Goal: Task Accomplishment & Management: Manage account settings

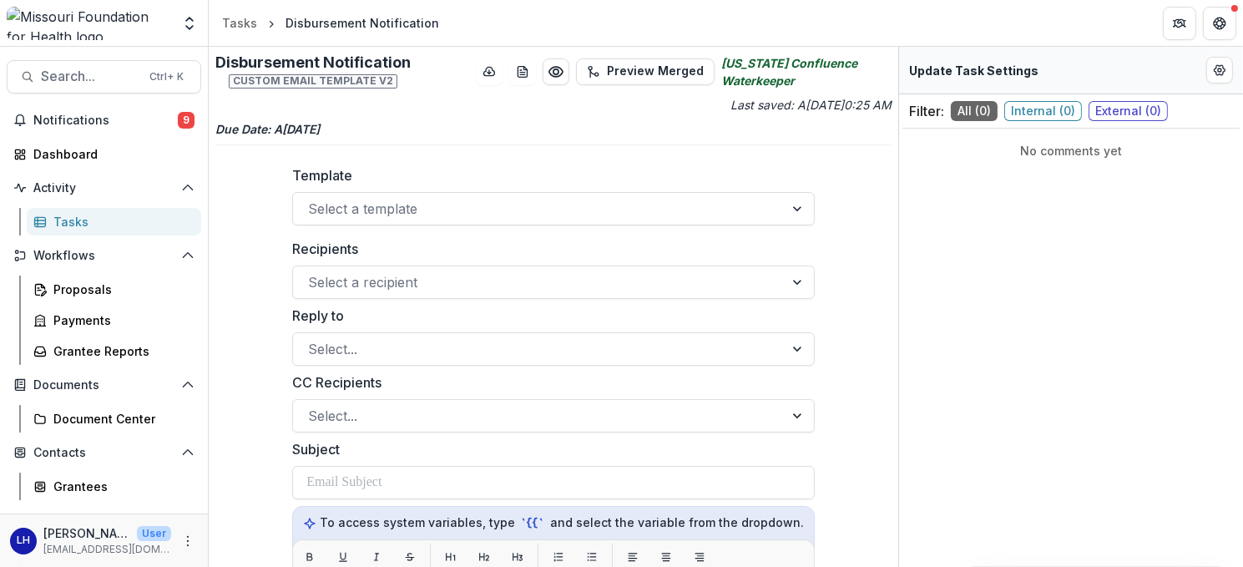
click at [66, 223] on div "Tasks" at bounding box center [120, 222] width 134 height 18
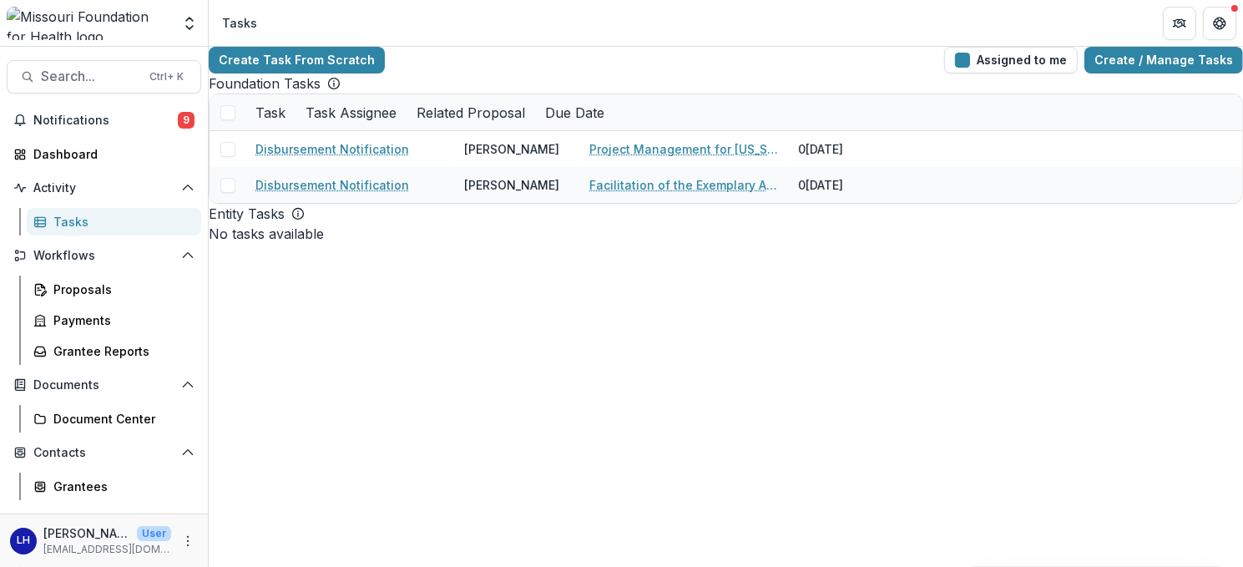
drag, startPoint x: 448, startPoint y: 414, endPoint x: 402, endPoint y: 307, distance: 116.7
click at [448, 414] on div "Create Task From Scratch Assigned to me Create / Manage Tasks Foundation Tasks …" at bounding box center [726, 307] width 1034 height 520
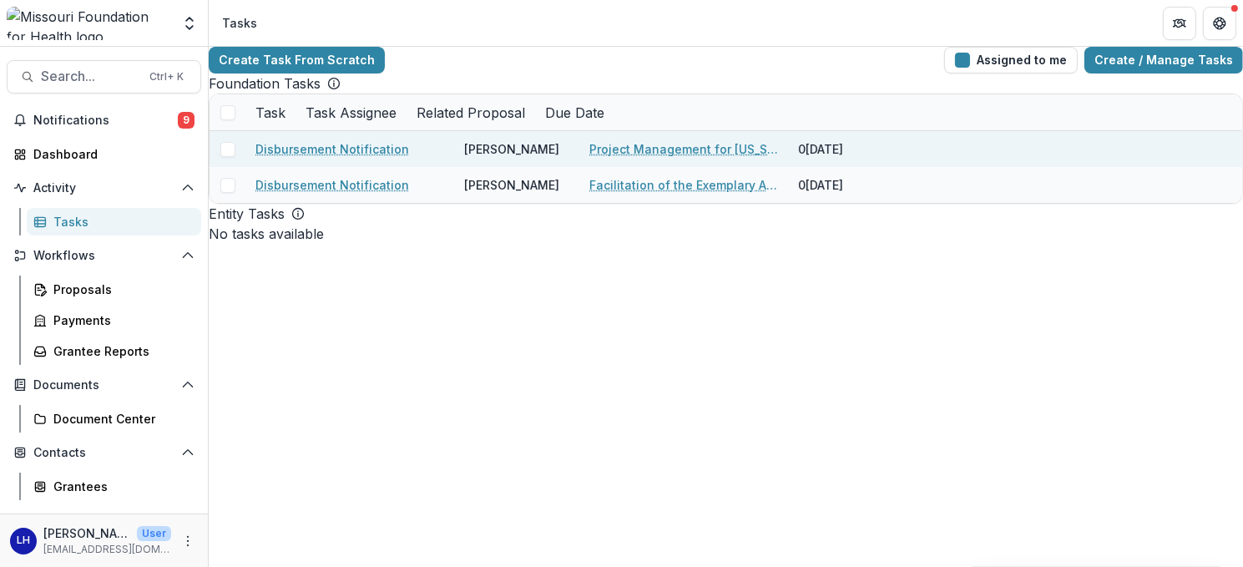
click at [325, 158] on link "Disbursement Notification" at bounding box center [332, 149] width 154 height 18
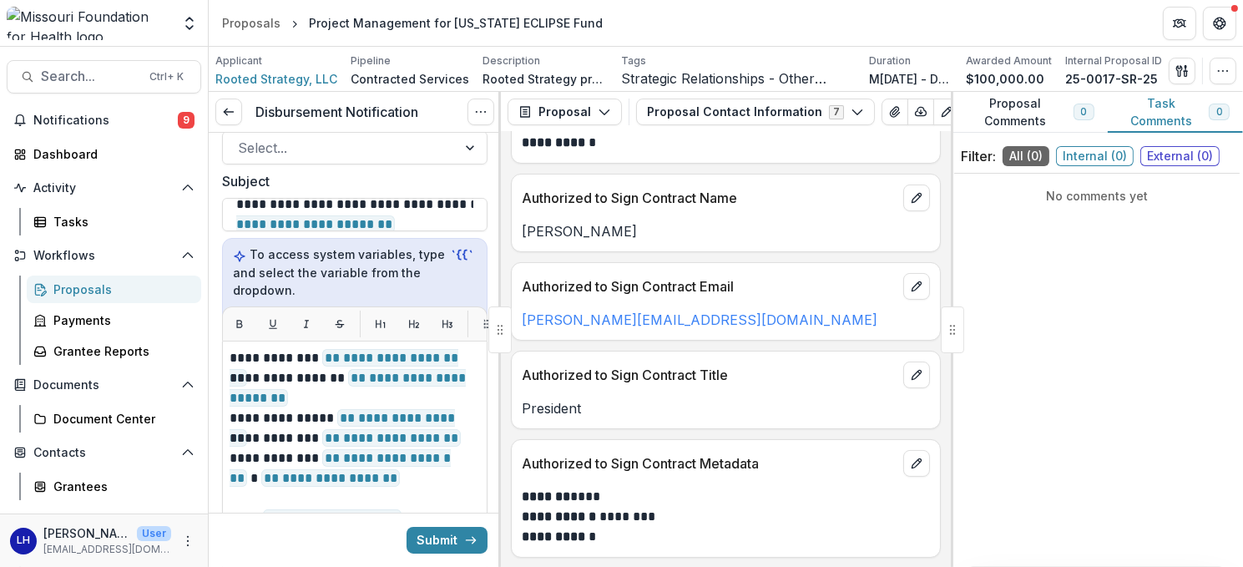
scroll to position [250, 0]
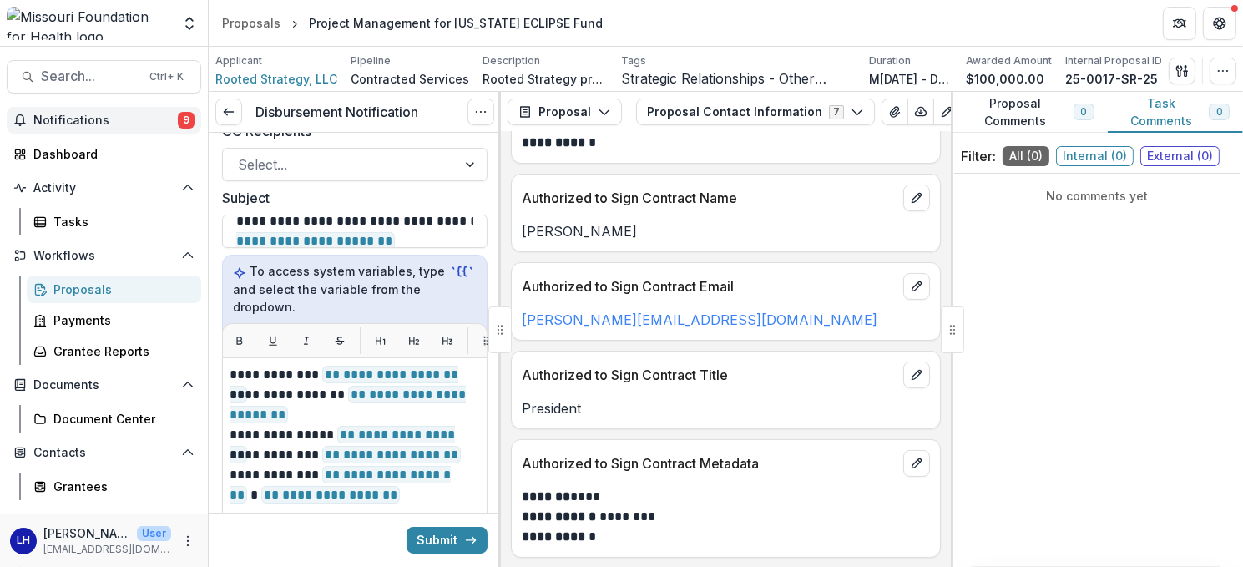
click at [95, 119] on span "Notifications" at bounding box center [105, 121] width 144 height 14
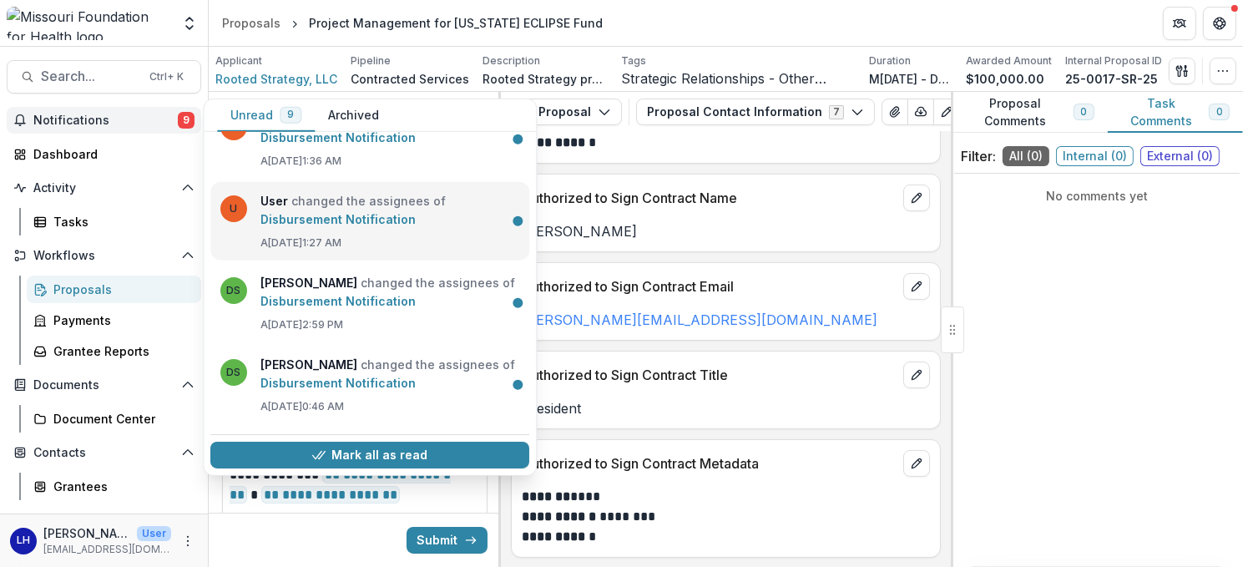
scroll to position [0, 0]
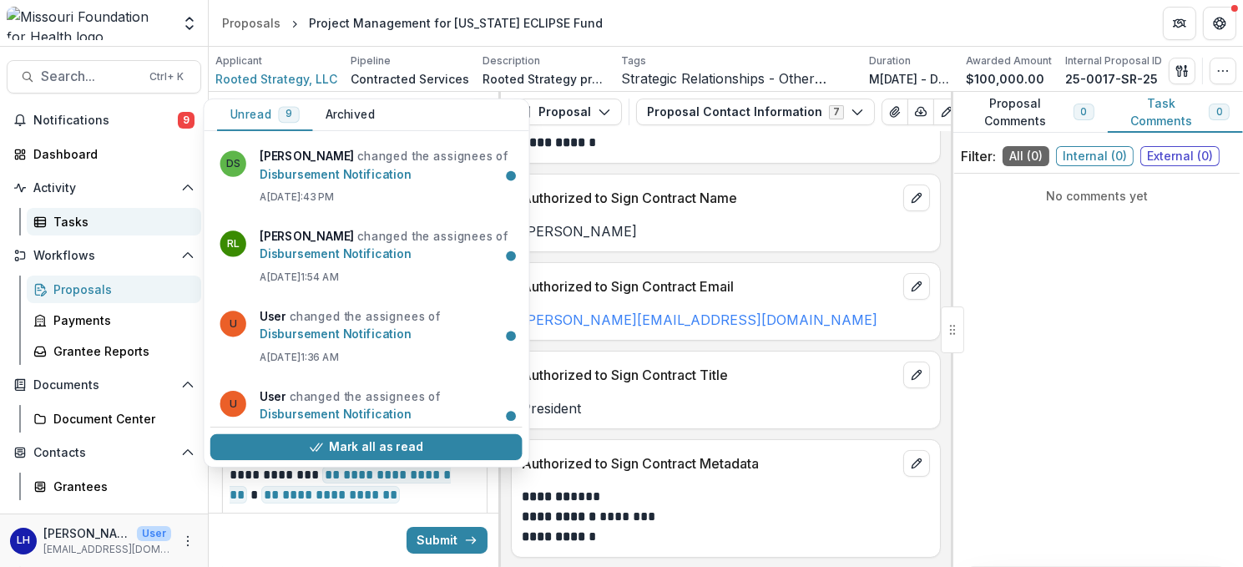
click at [78, 226] on div "Tasks" at bounding box center [120, 222] width 134 height 18
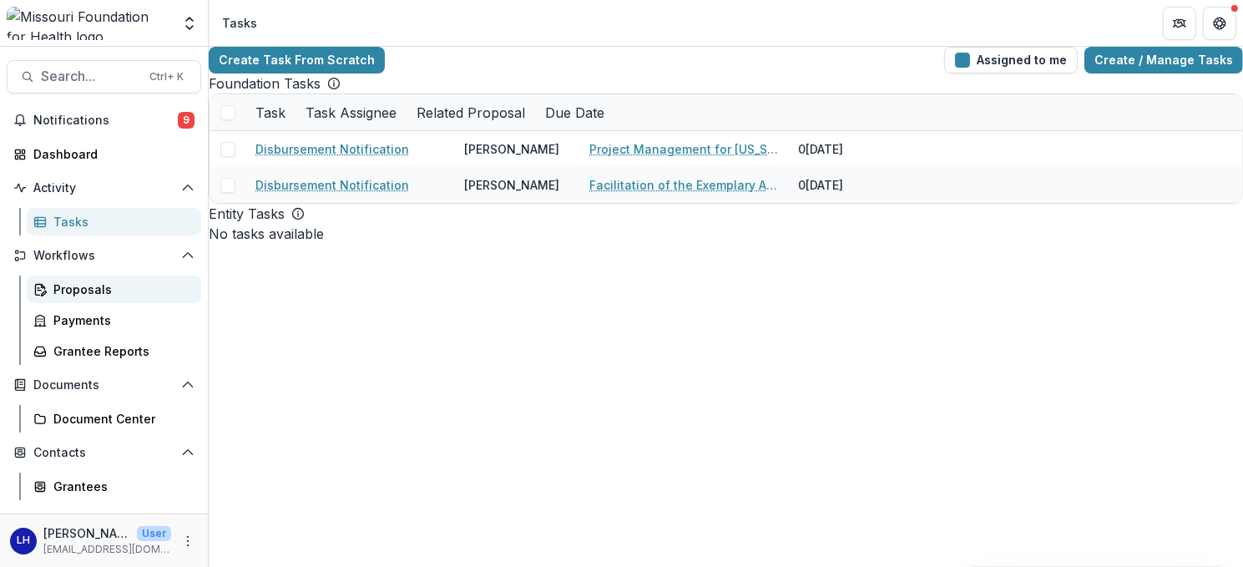
click at [68, 285] on div "Proposals" at bounding box center [120, 290] width 134 height 18
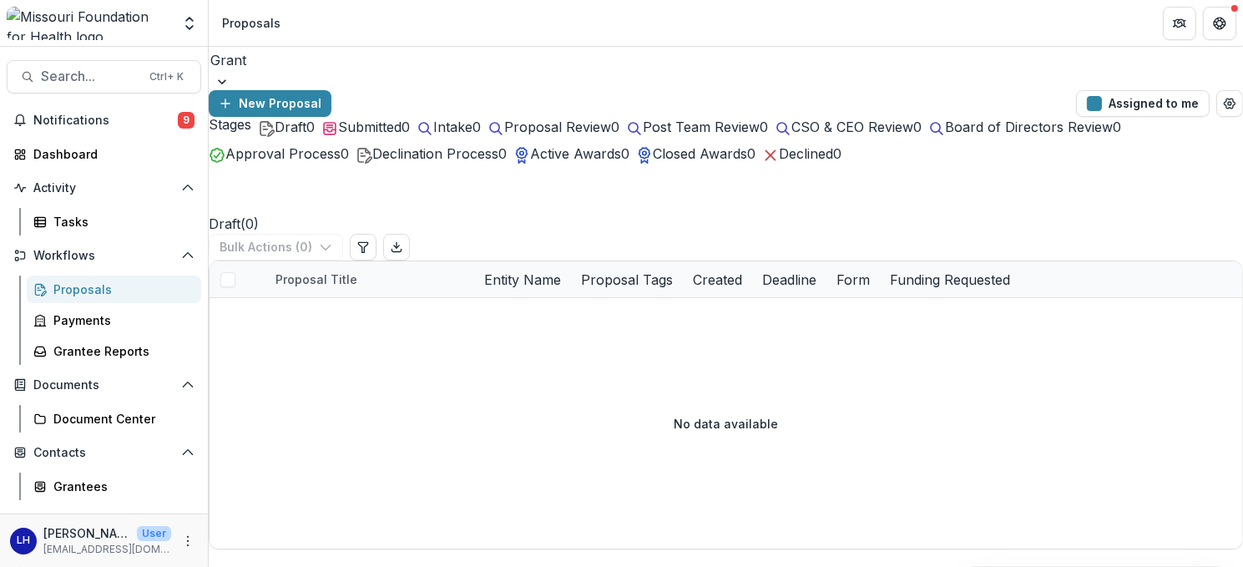
click at [362, 73] on div at bounding box center [726, 81] width 1034 height 17
click at [363, 74] on div at bounding box center [726, 81] width 1034 height 17
click at [362, 73] on div at bounding box center [726, 81] width 1034 height 17
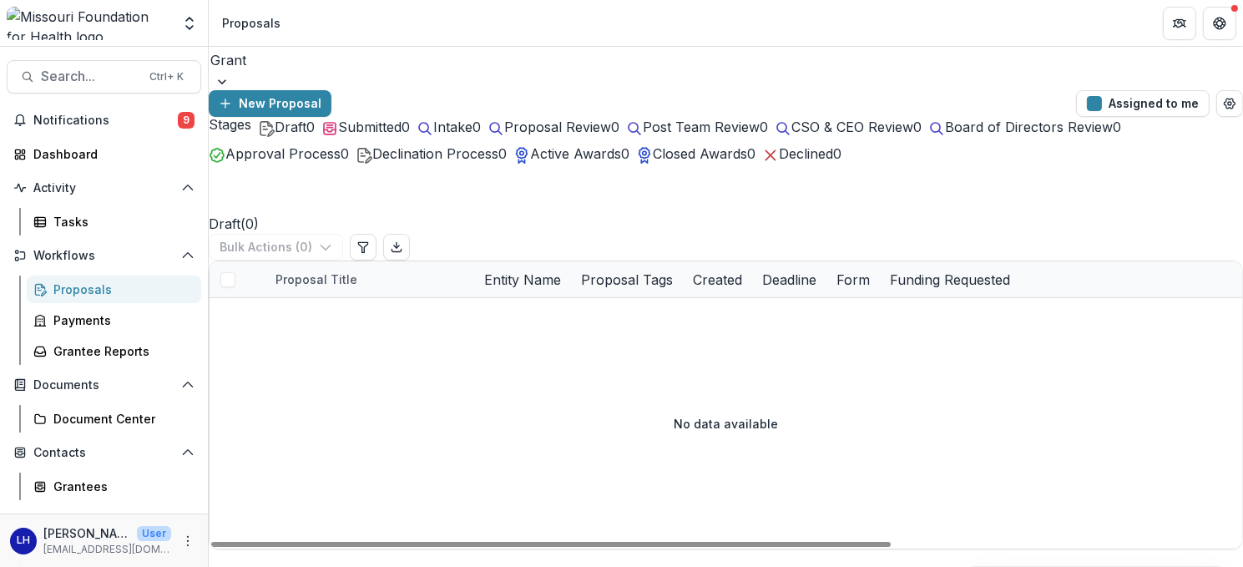
click at [432, 425] on div "No data available" at bounding box center [726, 423] width 1033 height 250
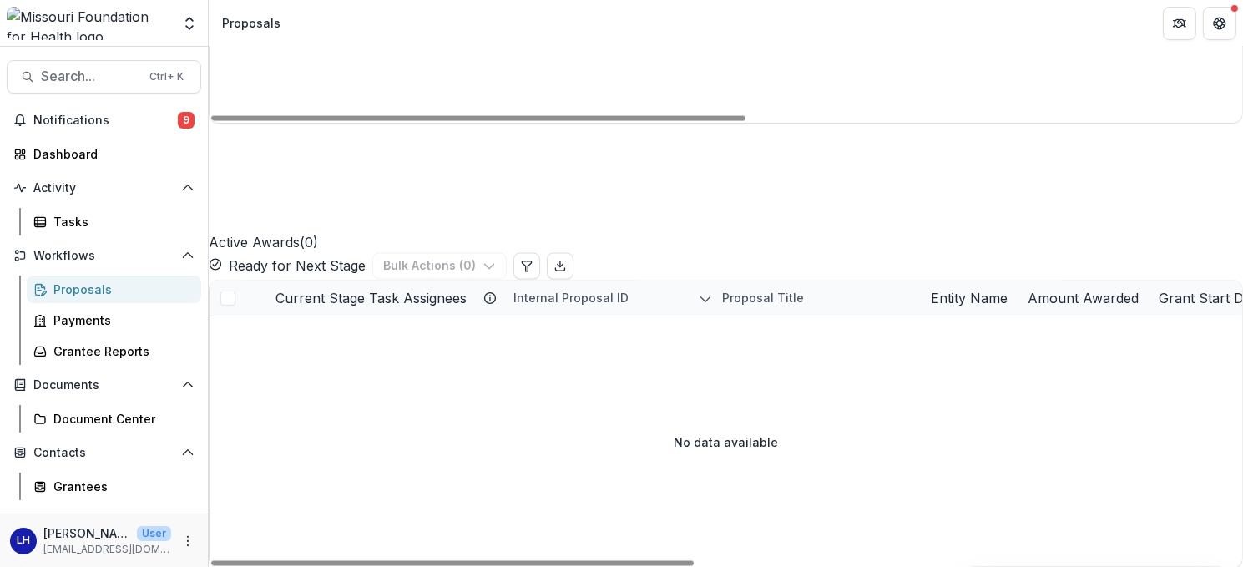
scroll to position [4143, 0]
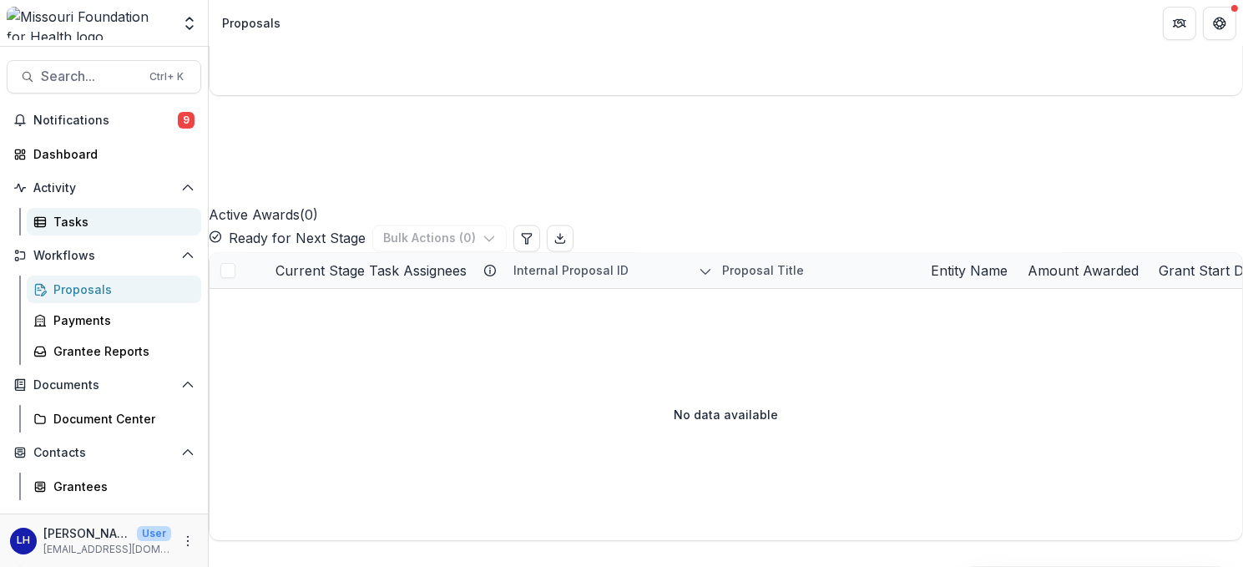
click at [57, 218] on div "Tasks" at bounding box center [120, 222] width 134 height 18
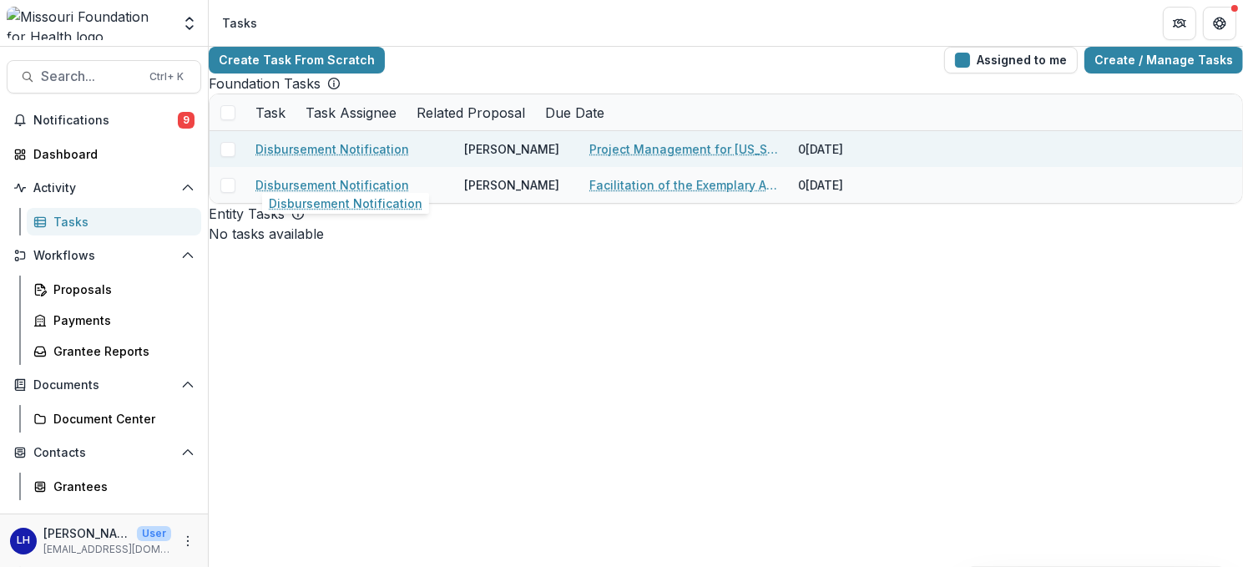
click at [370, 158] on link "Disbursement Notification" at bounding box center [332, 149] width 154 height 18
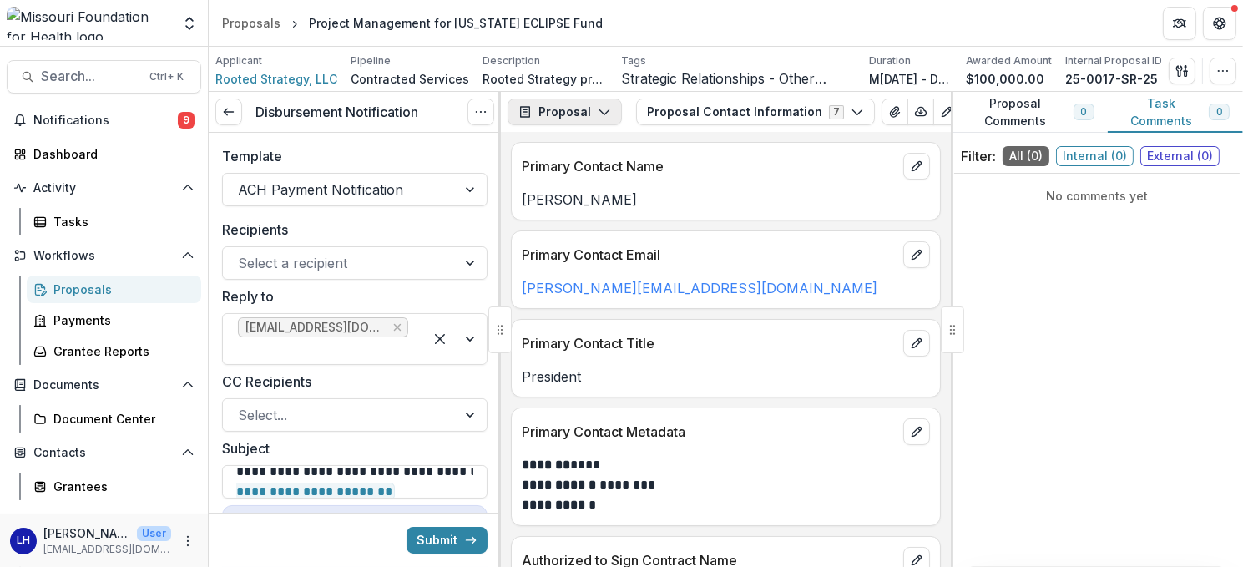
click at [604, 109] on icon "button" at bounding box center [604, 111] width 13 height 13
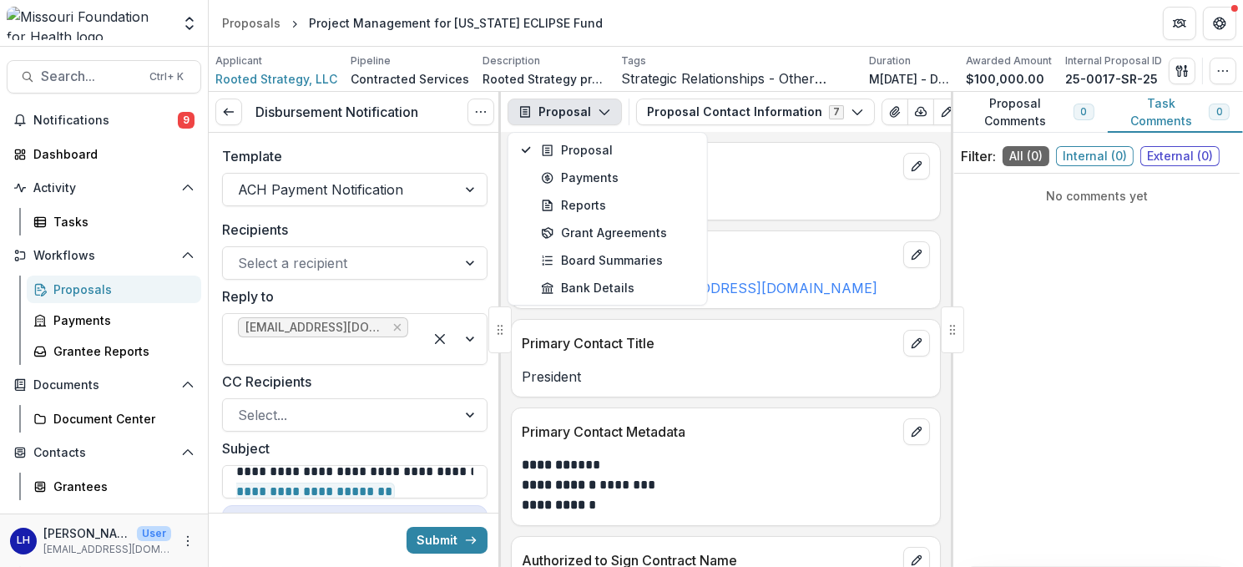
click at [1096, 359] on div "No comments yet" at bounding box center [1097, 373] width 286 height 387
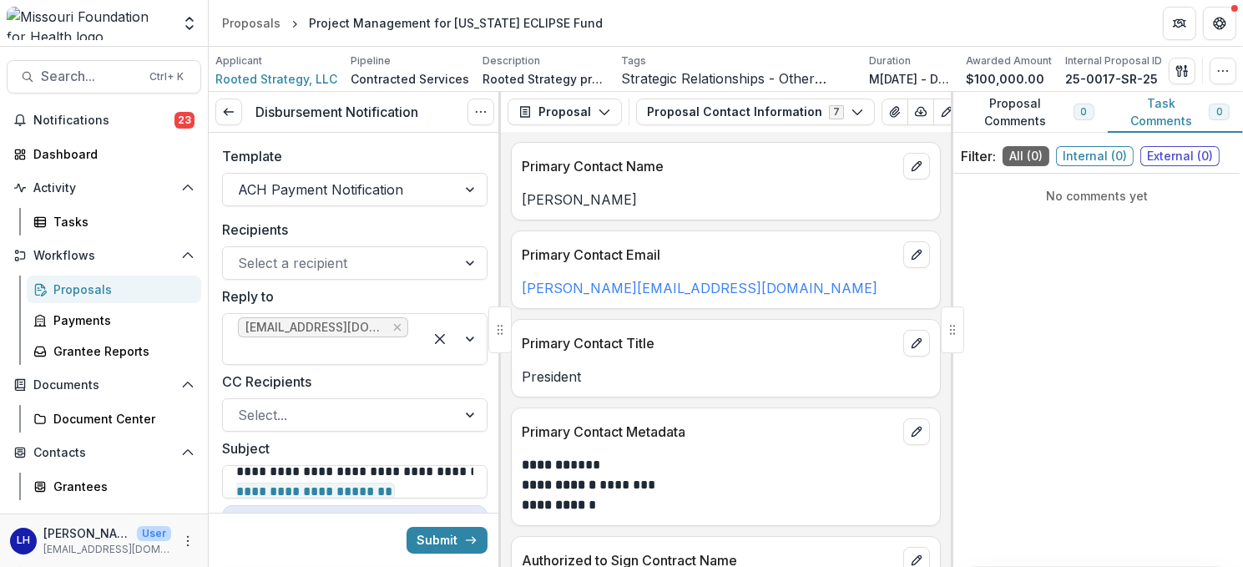
click at [94, 284] on div "Proposals" at bounding box center [120, 290] width 134 height 18
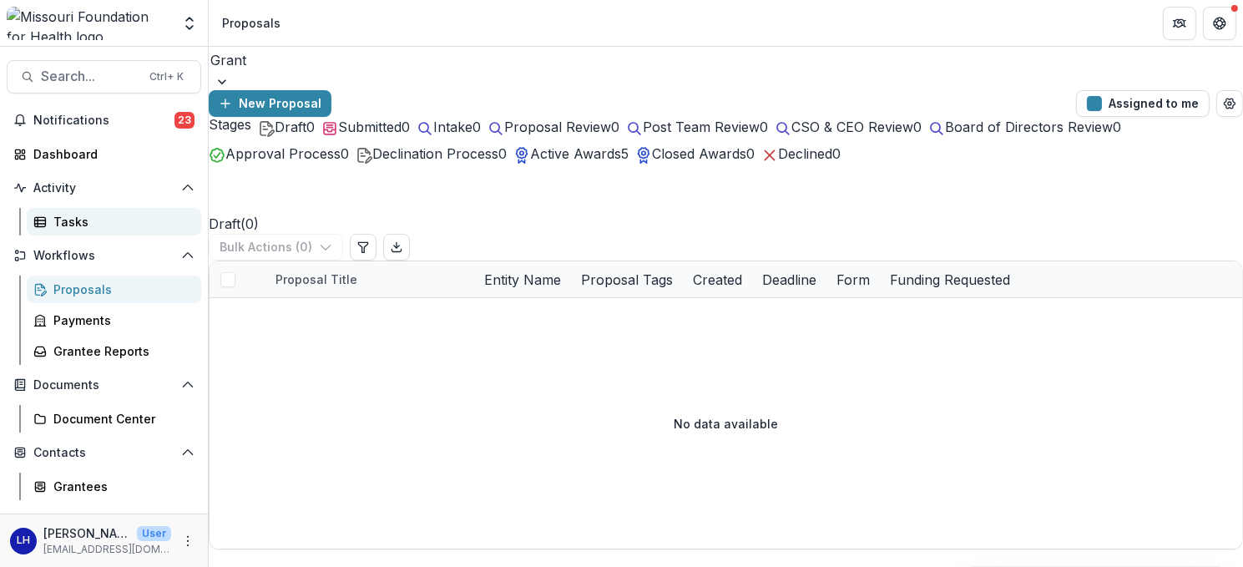
click at [63, 230] on link "Tasks" at bounding box center [114, 222] width 175 height 28
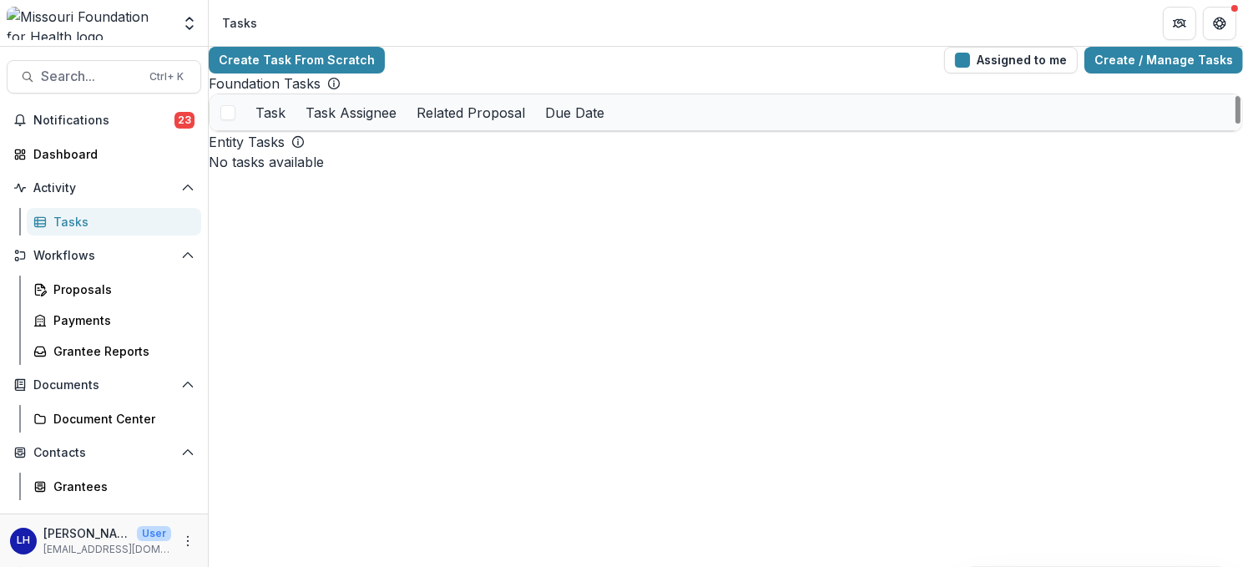
click at [346, 158] on link "Disbursement Notification" at bounding box center [332, 149] width 154 height 18
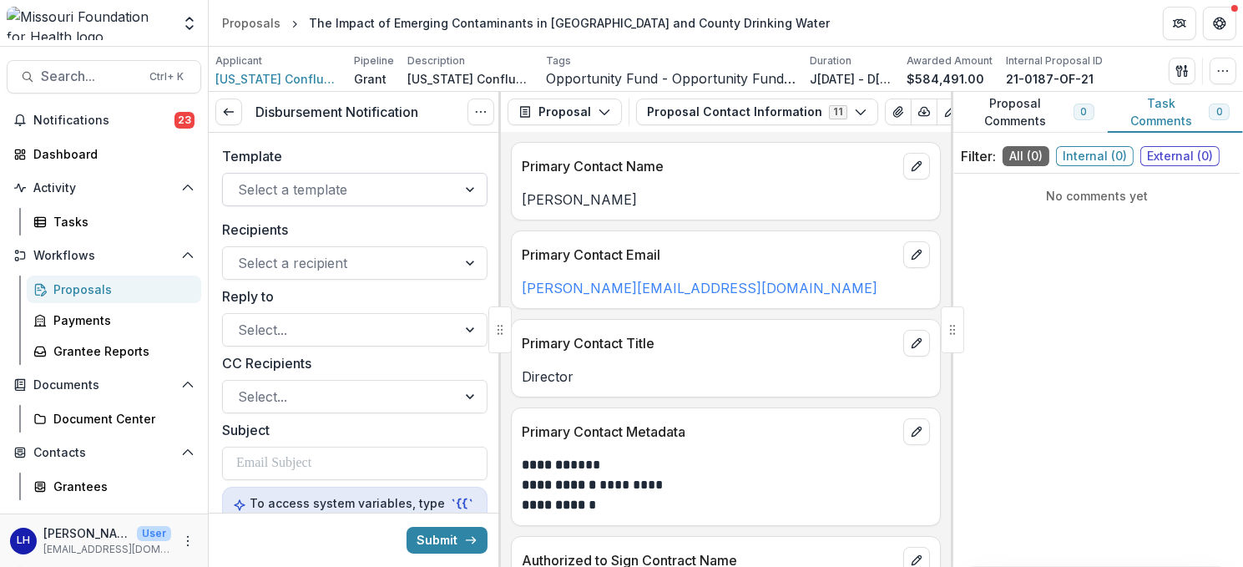
click at [325, 193] on div at bounding box center [340, 189] width 204 height 23
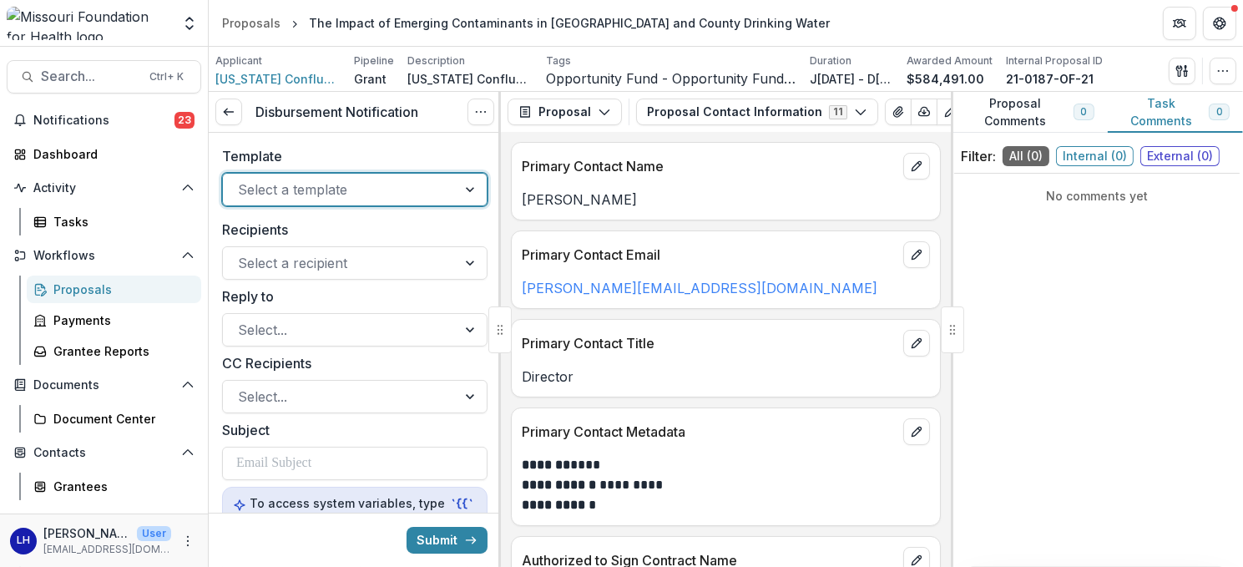
click at [466, 189] on div at bounding box center [472, 190] width 30 height 32
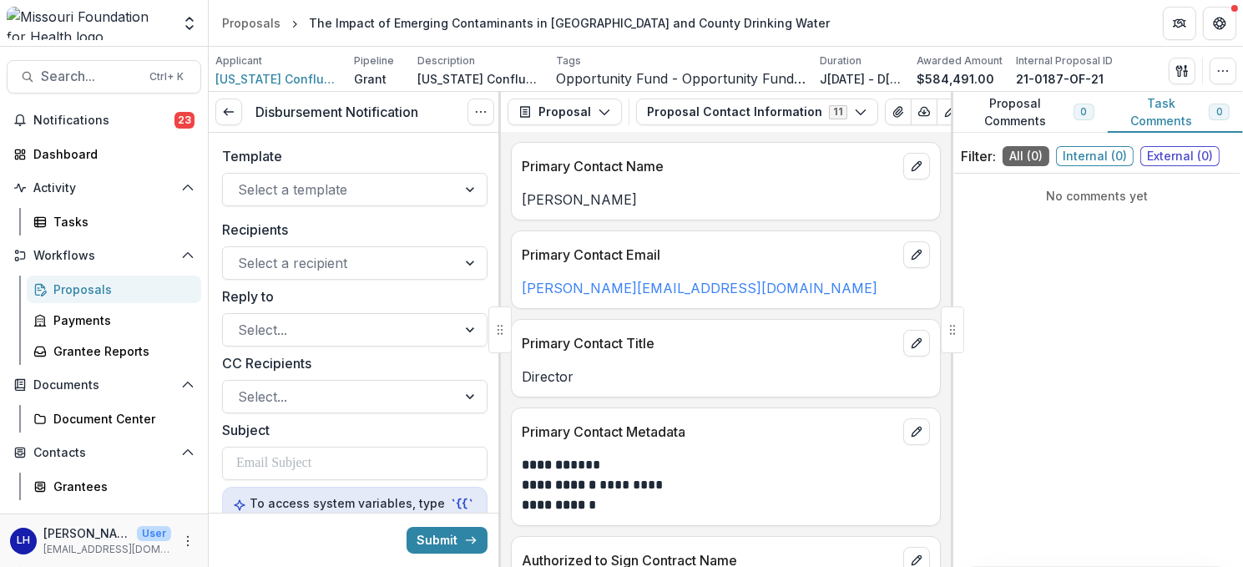
click at [1019, 324] on div "No comments yet" at bounding box center [1097, 373] width 286 height 387
click at [477, 117] on icon "Options" at bounding box center [480, 111] width 13 height 13
click at [48, 119] on span "Notifications" at bounding box center [103, 121] width 141 height 14
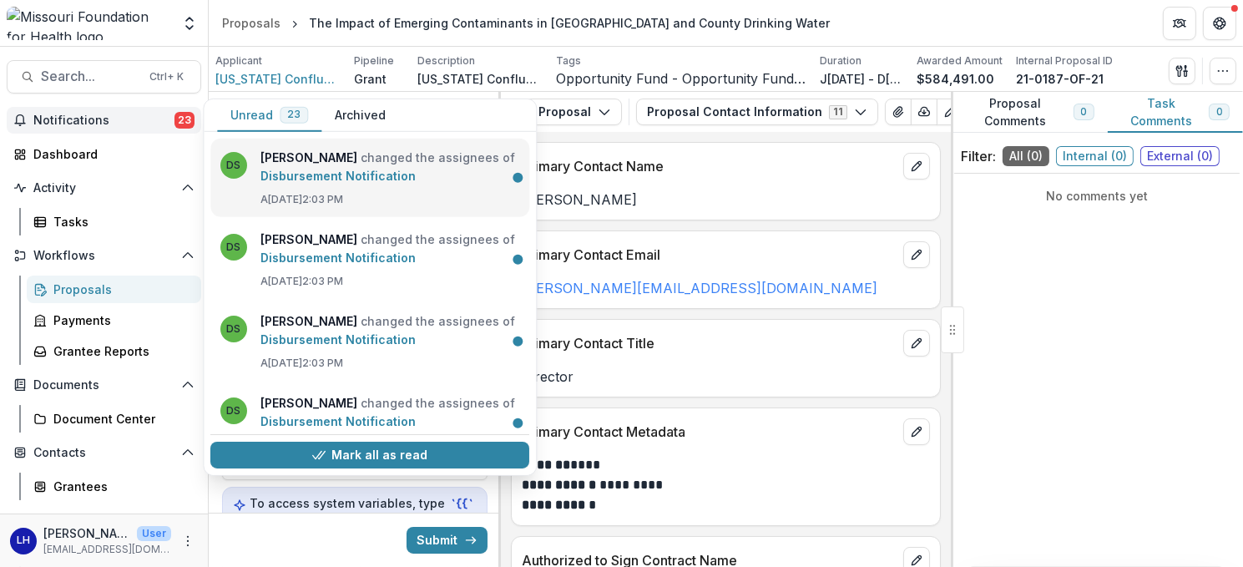
click at [291, 169] on link "Disbursement Notification" at bounding box center [338, 176] width 155 height 14
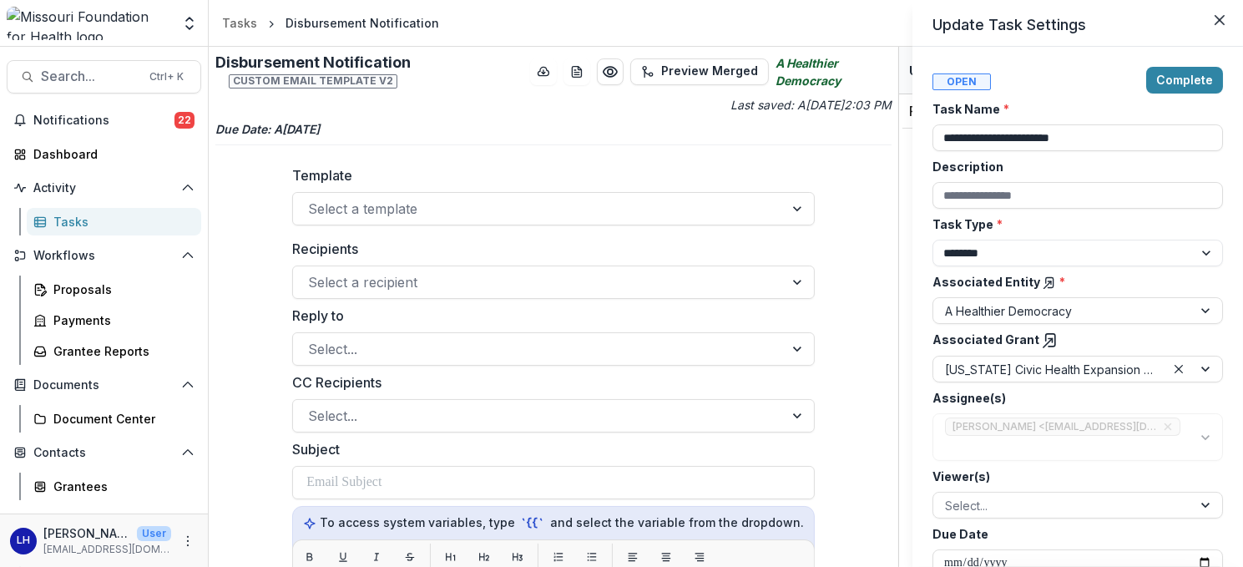
click at [782, 210] on div "**********" at bounding box center [621, 283] width 1243 height 567
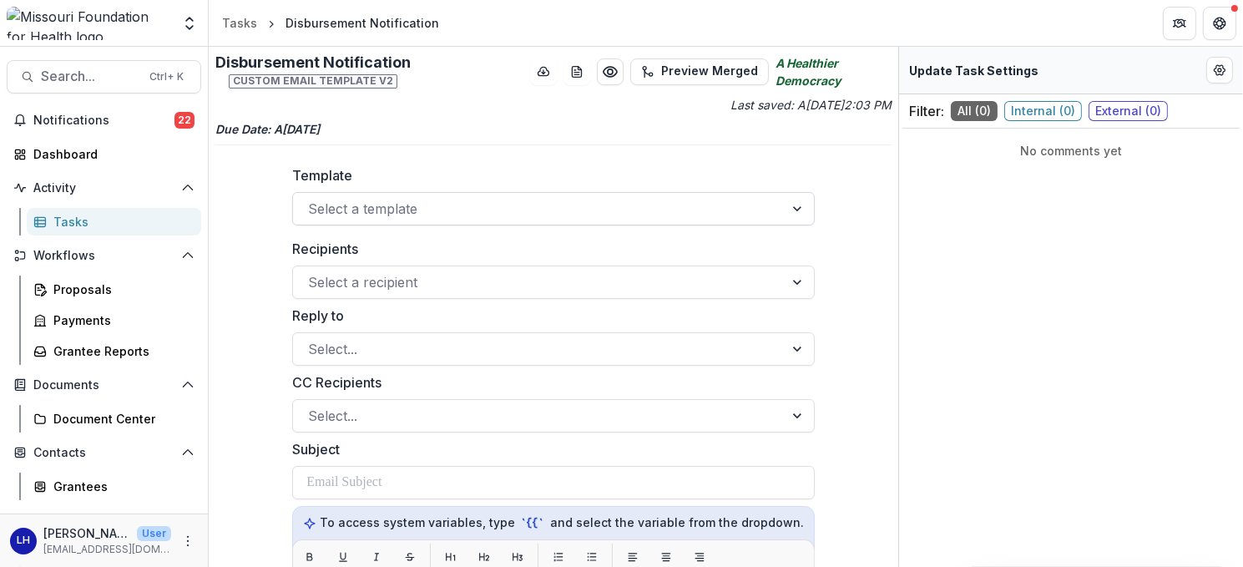
click at [784, 210] on div at bounding box center [799, 209] width 30 height 32
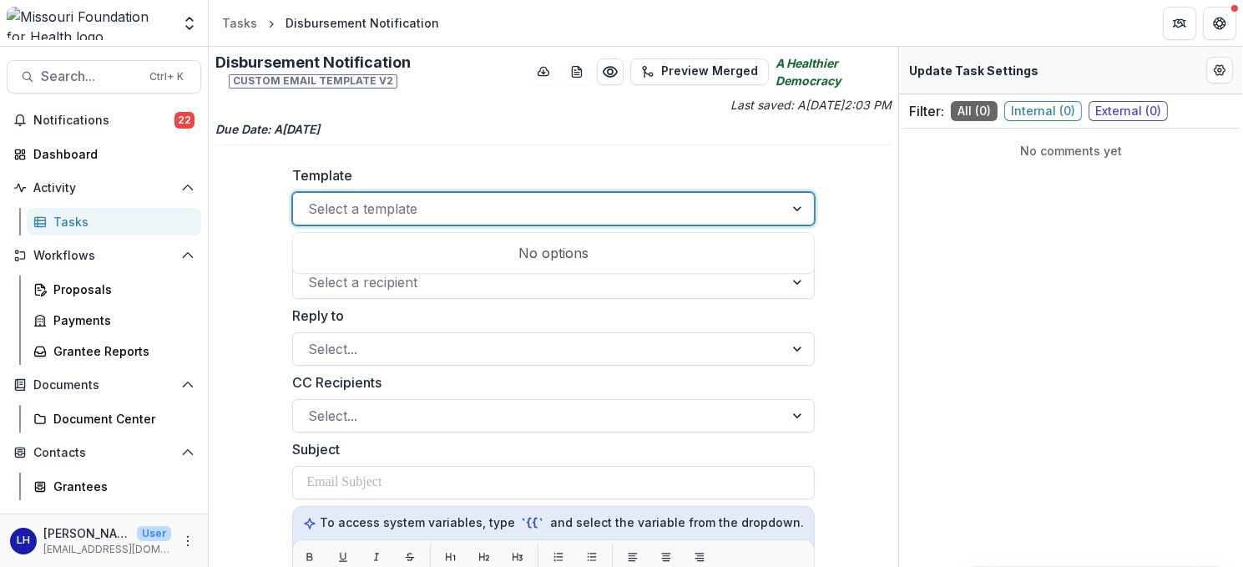
click at [784, 210] on div at bounding box center [799, 209] width 30 height 32
click at [75, 220] on div "Tasks" at bounding box center [120, 222] width 134 height 18
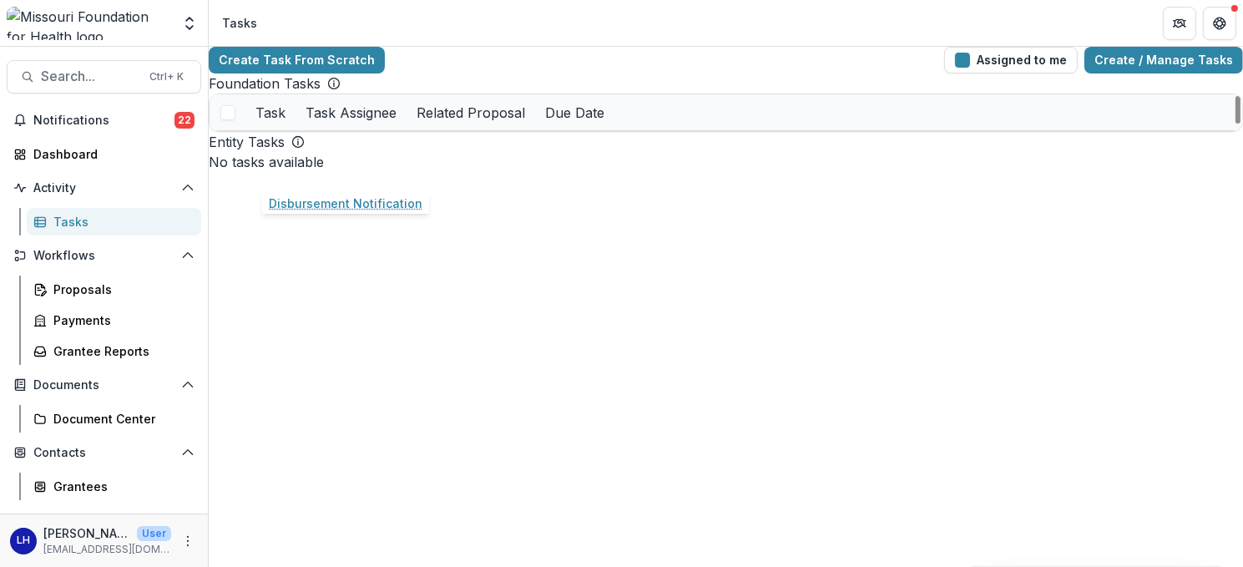
click at [328, 158] on link "Disbursement Notification" at bounding box center [332, 149] width 154 height 18
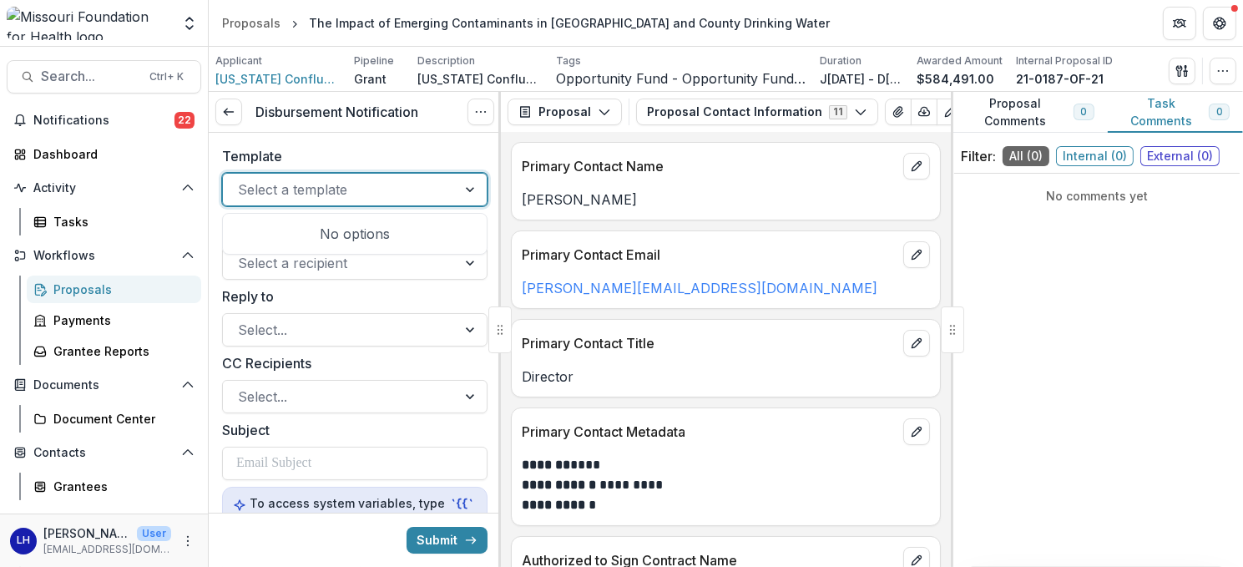
click at [335, 192] on div at bounding box center [340, 189] width 204 height 23
click at [325, 261] on div at bounding box center [340, 262] width 204 height 23
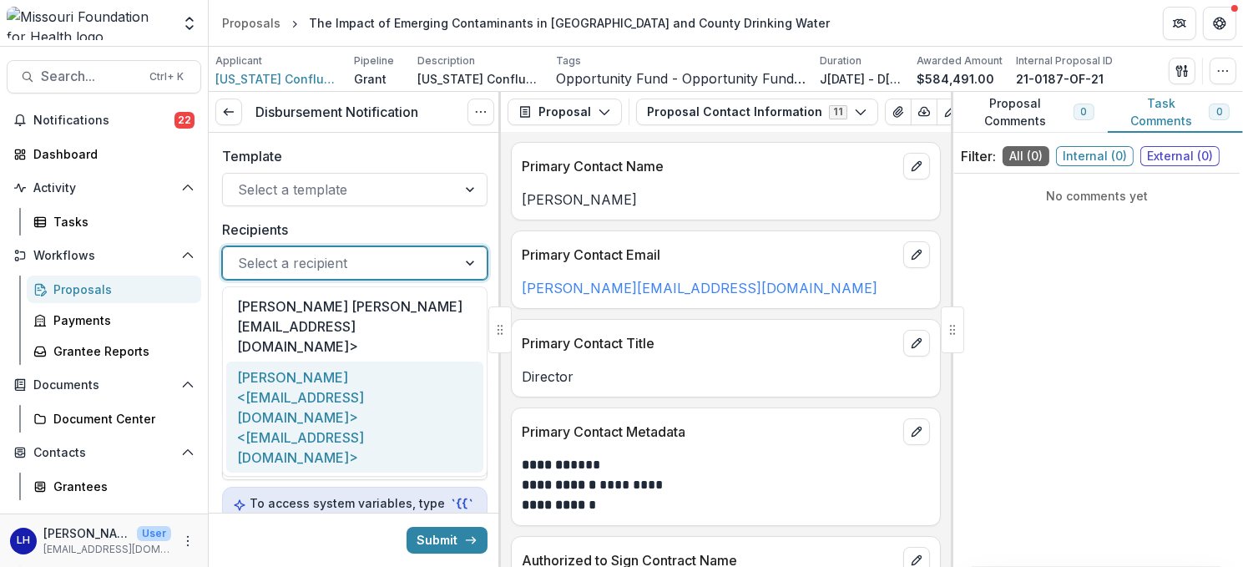
click at [342, 362] on div "Rachel Bartels <rachel@mowaterkeeper.org> <rachel@mowaterkeeper.org>" at bounding box center [354, 417] width 257 height 111
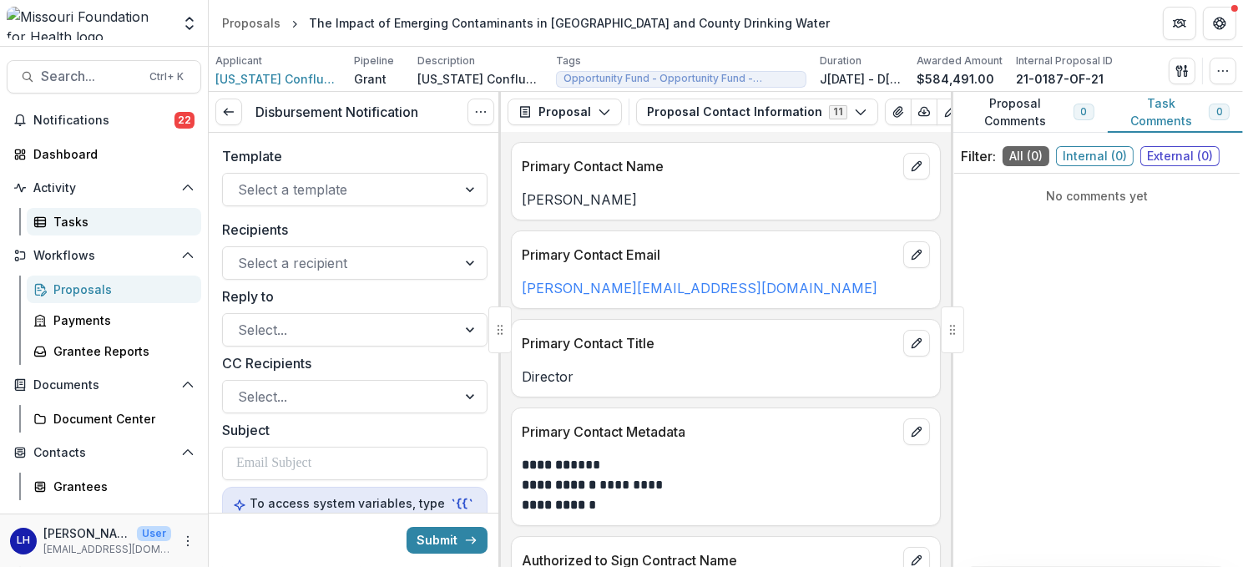
click at [64, 215] on div "Tasks" at bounding box center [120, 222] width 134 height 18
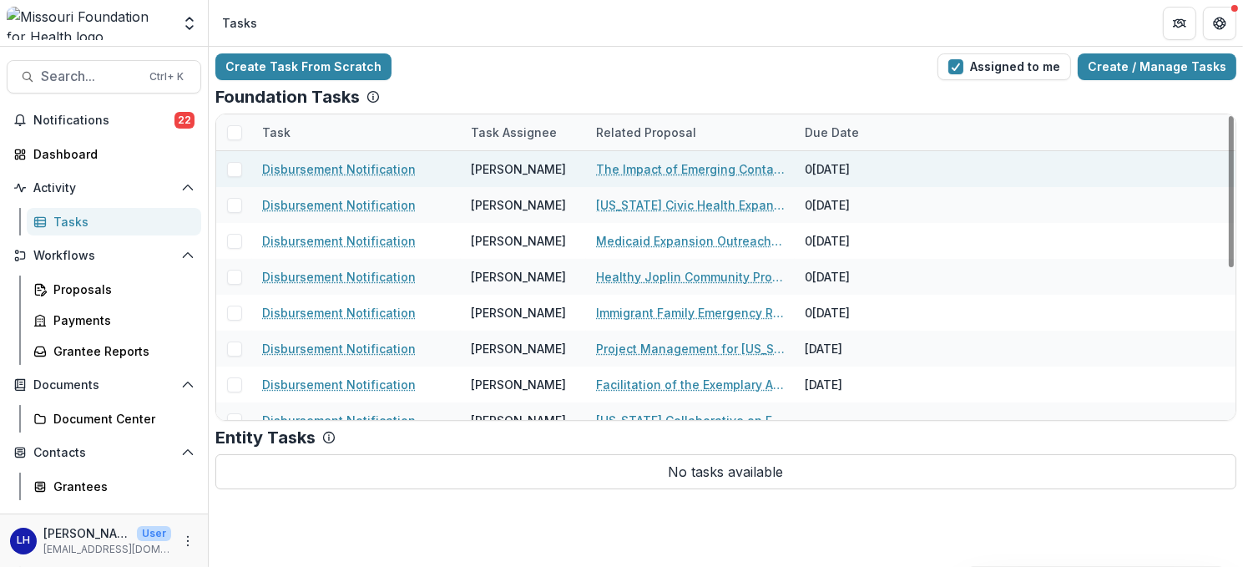
click at [354, 171] on link "Disbursement Notification" at bounding box center [339, 169] width 154 height 18
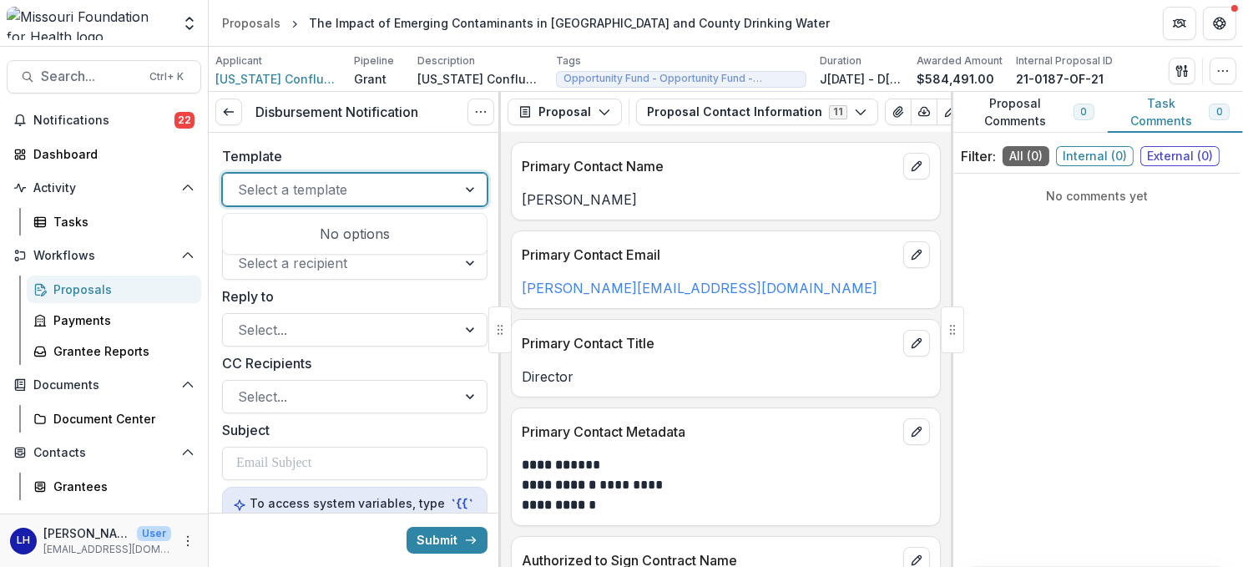
click at [464, 190] on div at bounding box center [472, 190] width 30 height 32
